Goal: Use online tool/utility: Use online tool/utility

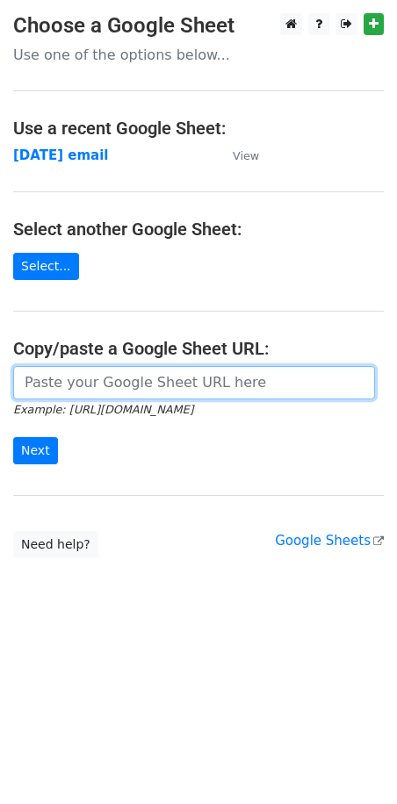
click at [83, 386] on input "url" at bounding box center [194, 382] width 362 height 33
paste input "https://docs.google.com/spreadsheets/d/1pQNWuo3tVccira4sDjWp9FUH0BX3aebFEqnJfuy…"
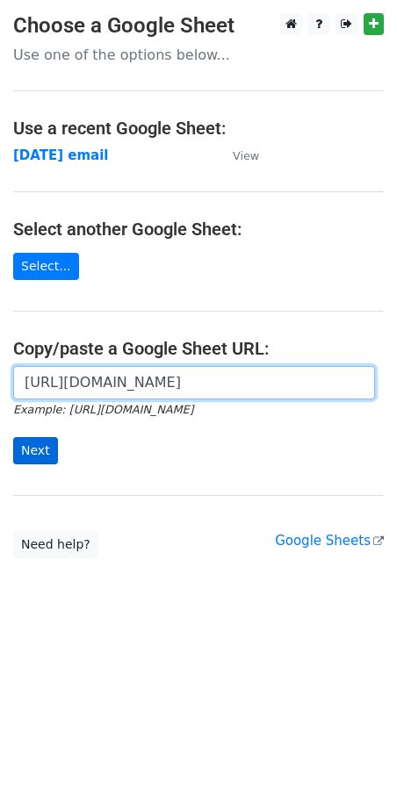
type input "https://docs.google.com/spreadsheets/d/1pQNWuo3tVccira4sDjWp9FUH0BX3aebFEqnJfuy…"
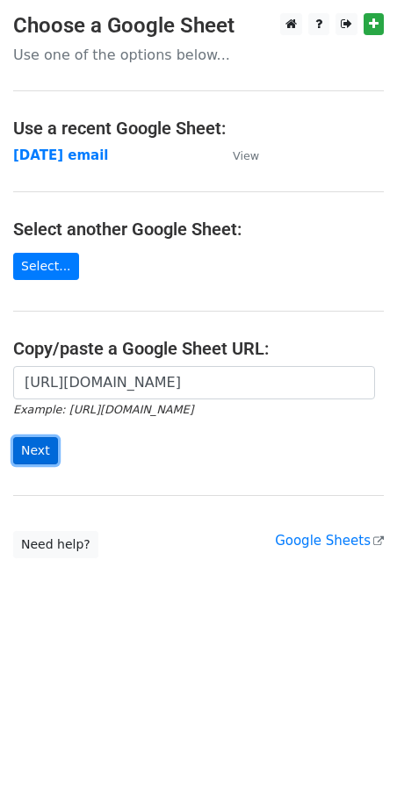
click at [28, 446] on input "Next" at bounding box center [35, 450] width 45 height 27
